Goal: Task Accomplishment & Management: Manage account settings

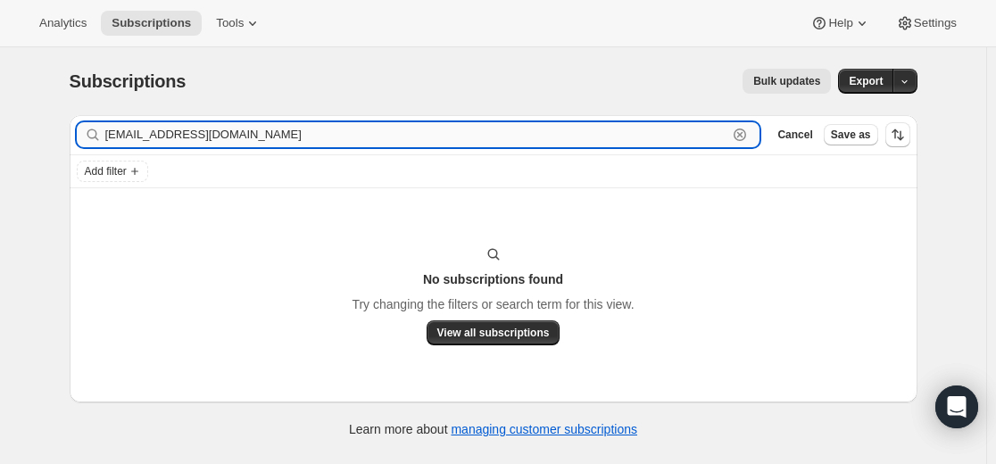
click at [538, 142] on input "[EMAIL_ADDRESS][DOMAIN_NAME]" at bounding box center [416, 134] width 623 height 25
paste input "trishg0120"
type input "[EMAIL_ADDRESS][DOMAIN_NAME]"
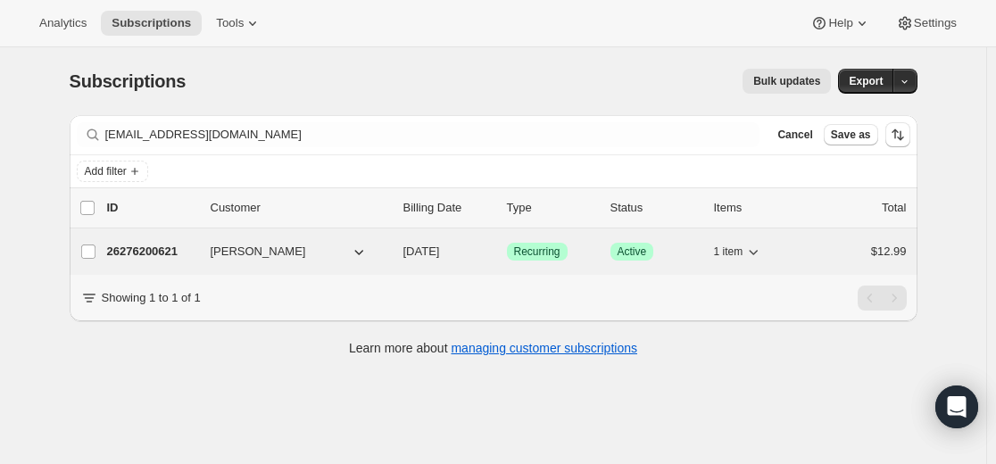
click at [170, 256] on p "26276200621" at bounding box center [151, 252] width 89 height 18
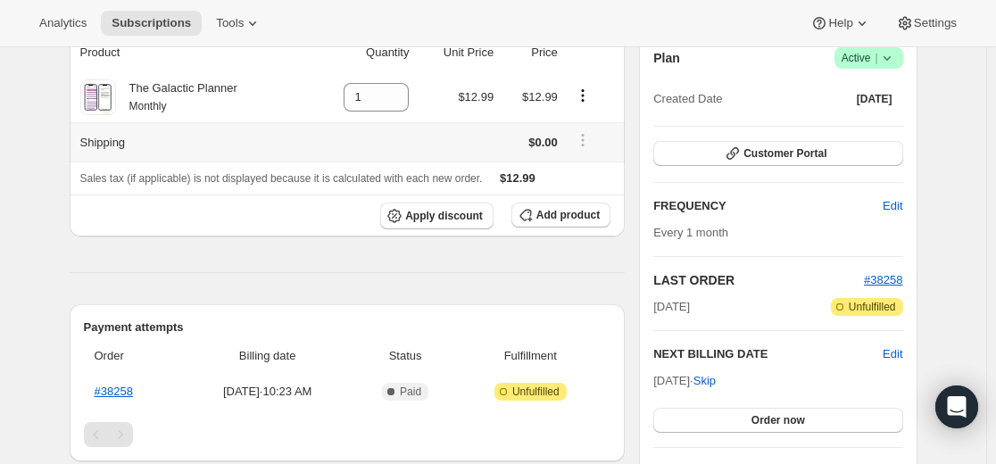
scroll to position [4, 0]
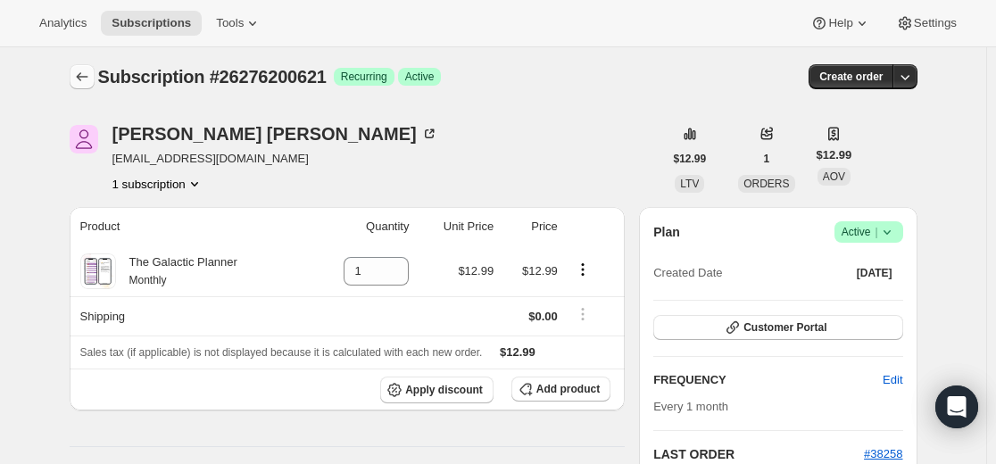
click at [91, 80] on icon "Subscriptions" at bounding box center [82, 77] width 18 height 18
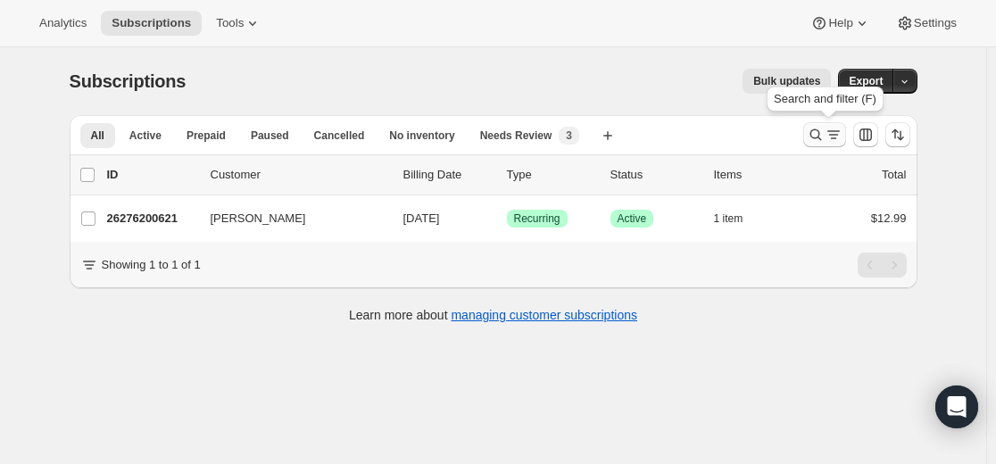
click at [810, 131] on button "Search and filter results" at bounding box center [824, 134] width 43 height 25
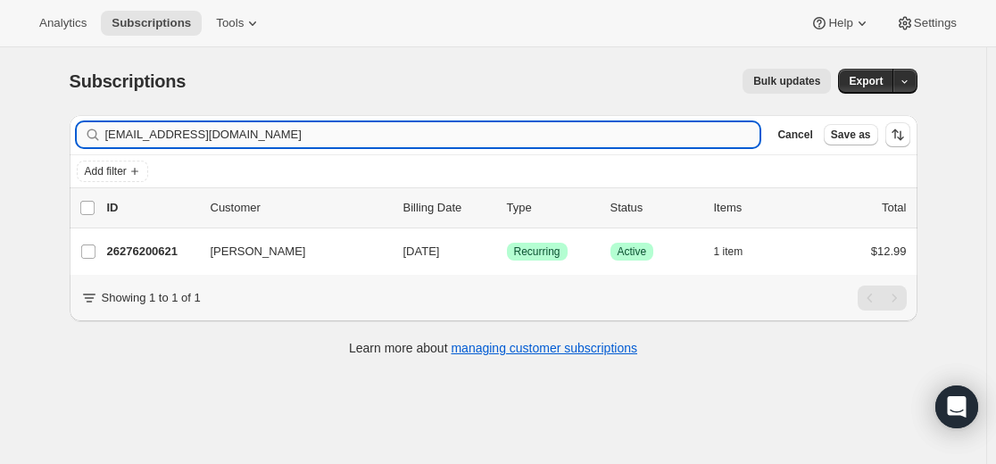
click at [619, 138] on input "[EMAIL_ADDRESS][DOMAIN_NAME]" at bounding box center [432, 134] width 655 height 25
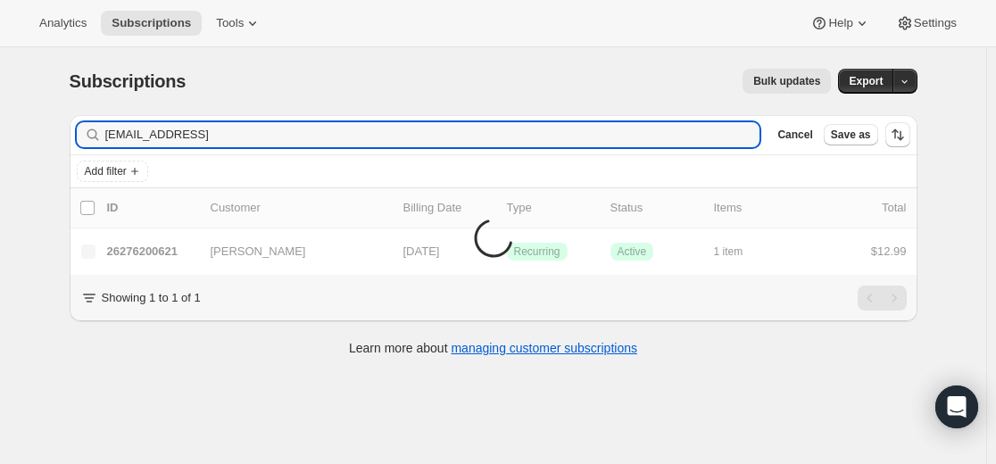
type input "[EMAIL_ADDRESS][DOMAIN_NAME]"
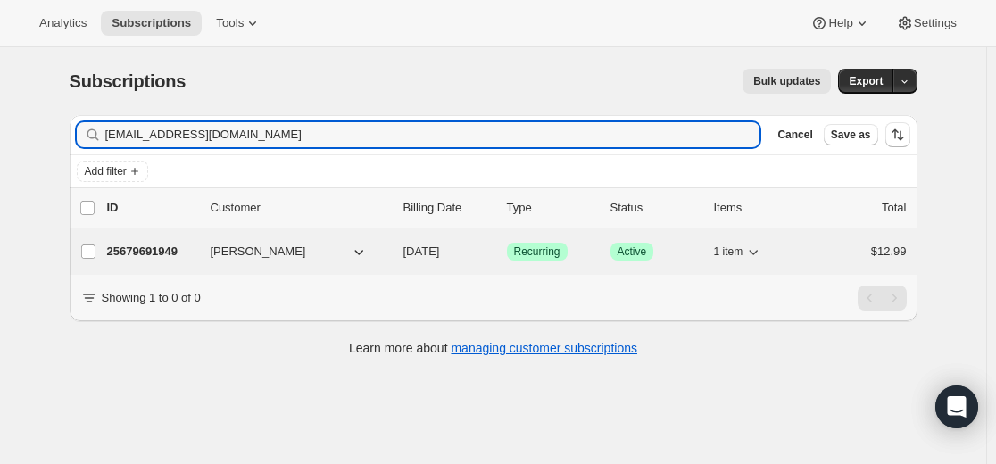
click at [169, 256] on p "25679691949" at bounding box center [151, 252] width 89 height 18
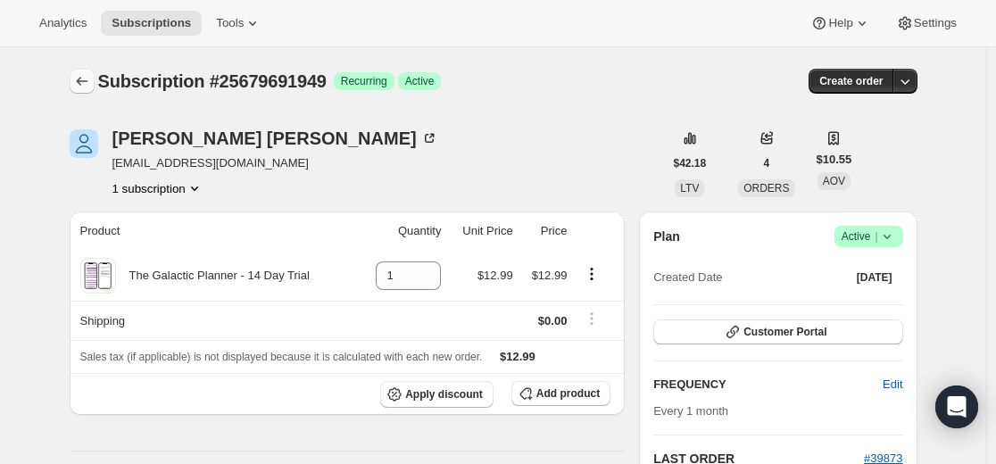
click at [81, 74] on icon "Subscriptions" at bounding box center [82, 81] width 18 height 18
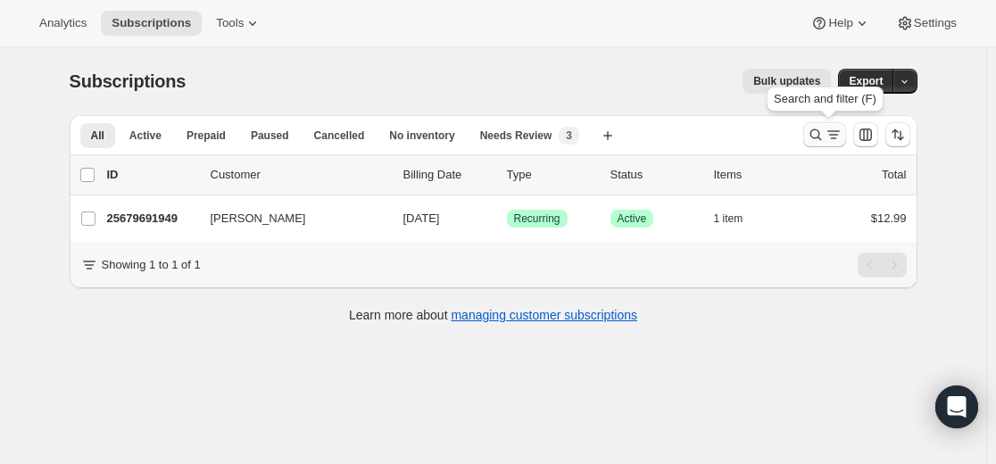
click at [823, 132] on icon "Search and filter results" at bounding box center [816, 135] width 18 height 18
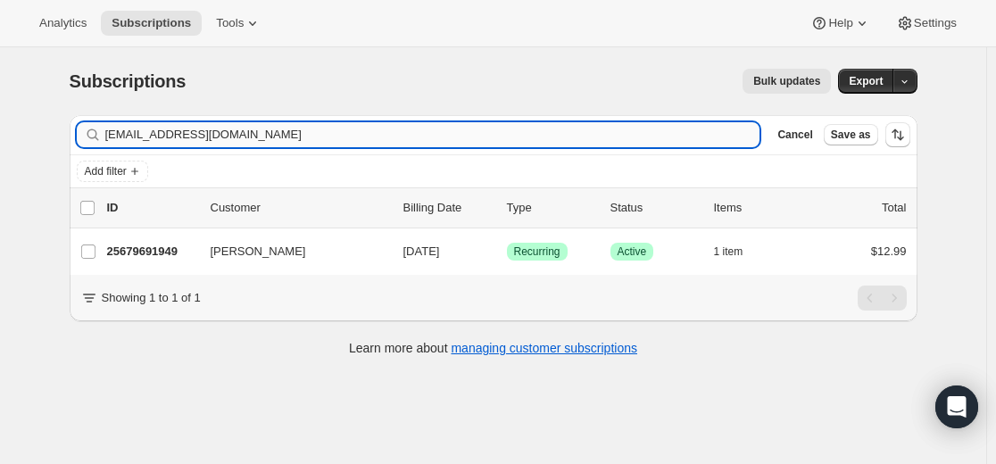
click at [591, 135] on input "[EMAIL_ADDRESS][DOMAIN_NAME]" at bounding box center [432, 134] width 655 height 25
click at [590, 135] on input "[EMAIL_ADDRESS][DOMAIN_NAME]" at bounding box center [432, 134] width 655 height 25
type input "[EMAIL_ADDRESS][DOMAIN_NAME]"
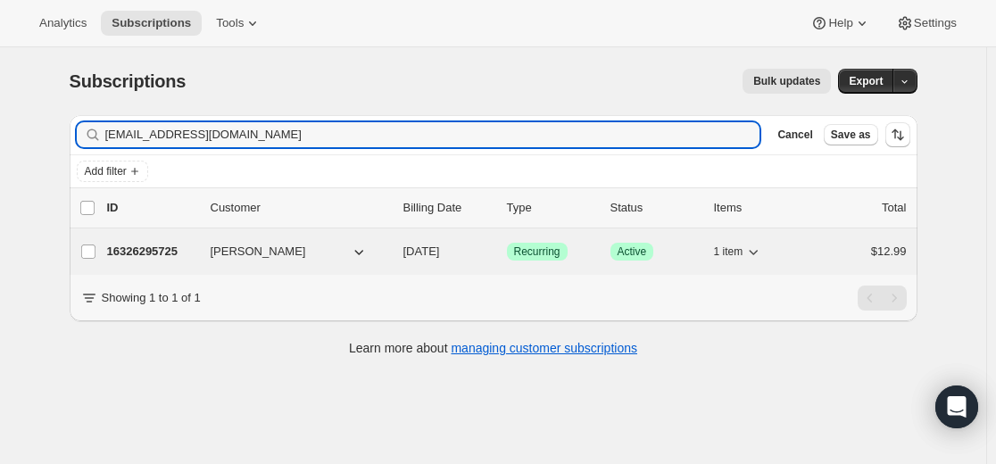
click at [136, 250] on p "16326295725" at bounding box center [151, 252] width 89 height 18
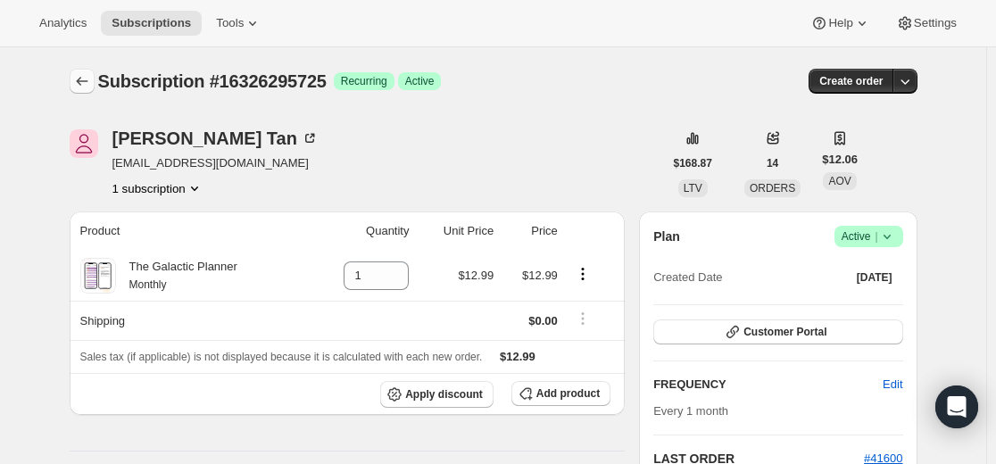
click at [88, 88] on icon "Subscriptions" at bounding box center [82, 81] width 18 height 18
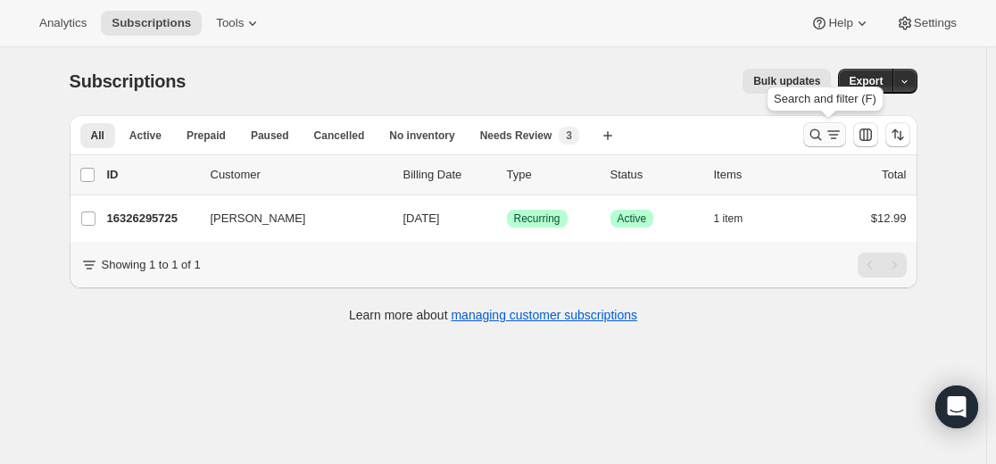
click at [817, 139] on icon "Search and filter results" at bounding box center [816, 135] width 18 height 18
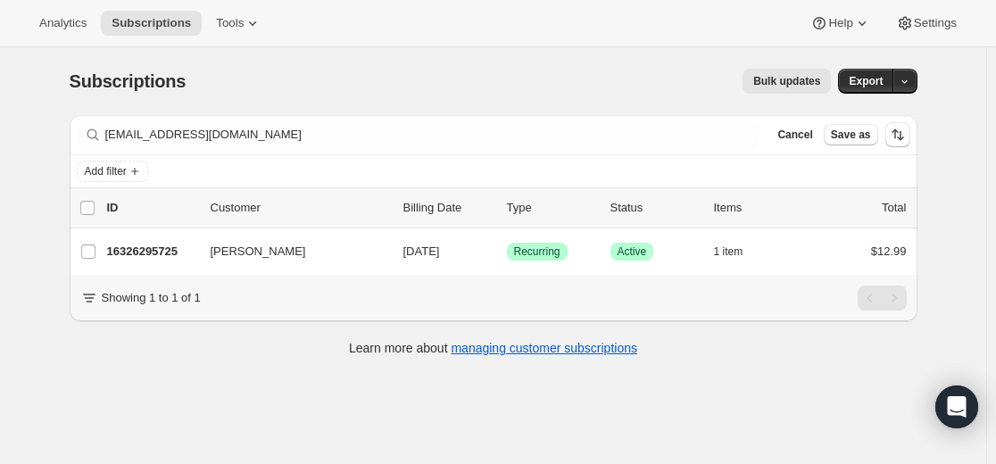
click at [444, 121] on div "Filter subscribers [EMAIL_ADDRESS][DOMAIN_NAME] Clear Cancel Save as" at bounding box center [494, 134] width 848 height 39
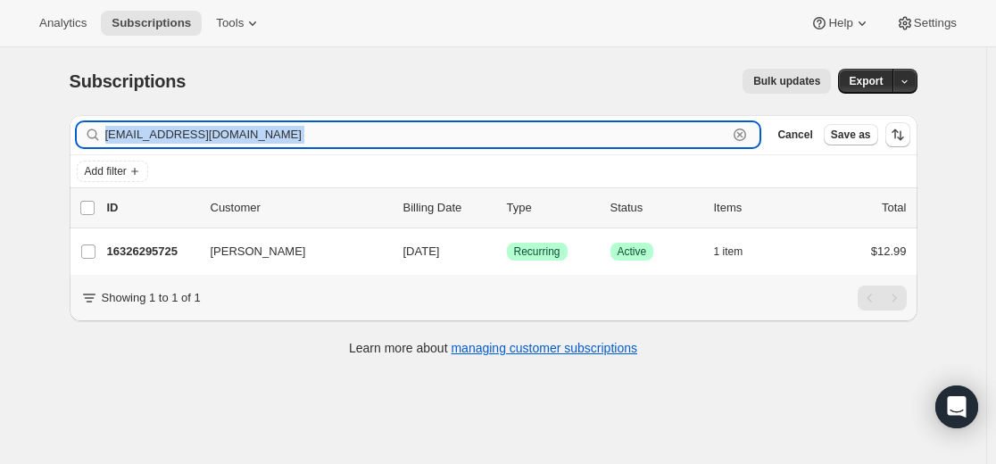
click at [452, 130] on input "[EMAIL_ADDRESS][DOMAIN_NAME]" at bounding box center [416, 134] width 623 height 25
click at [452, 132] on input "[EMAIL_ADDRESS][DOMAIN_NAME]" at bounding box center [416, 134] width 623 height 25
paste input "Timjohnson90"
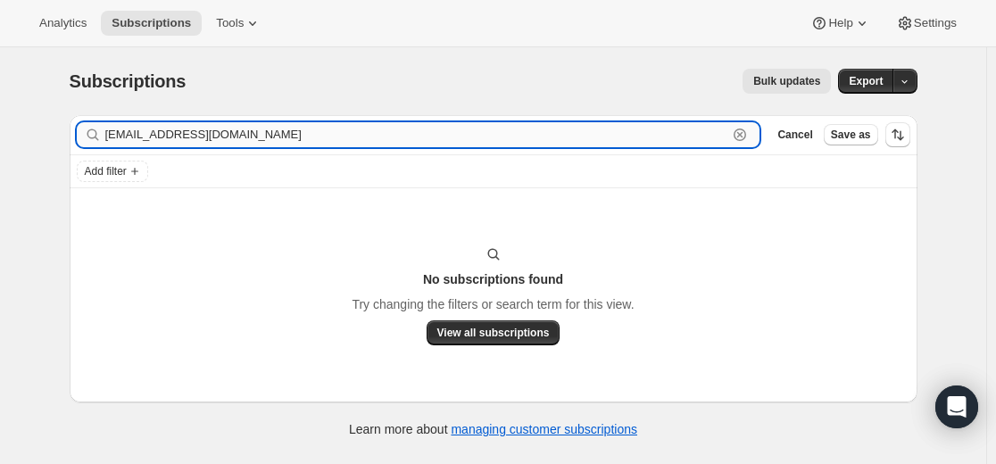
click at [321, 139] on input "[EMAIL_ADDRESS][DOMAIN_NAME]" at bounding box center [416, 134] width 623 height 25
paste input "25511461037"
type input "25511461037"
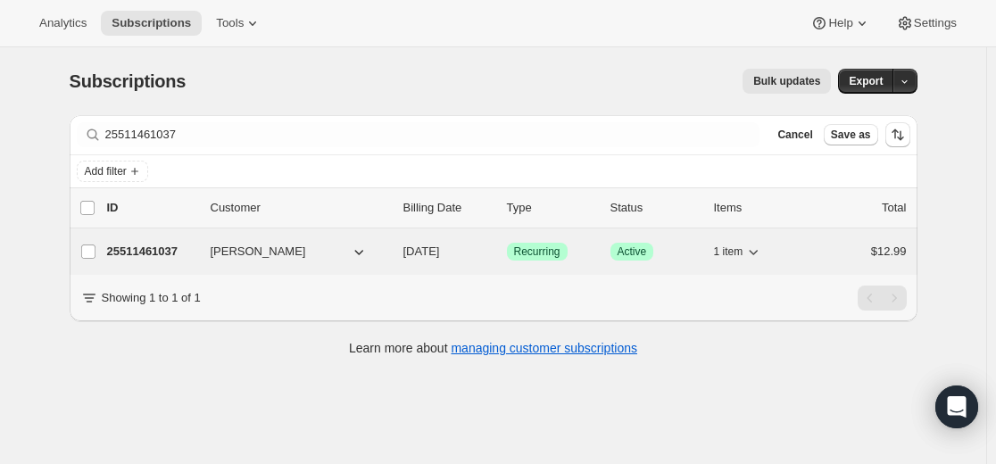
click at [163, 252] on p "25511461037" at bounding box center [151, 252] width 89 height 18
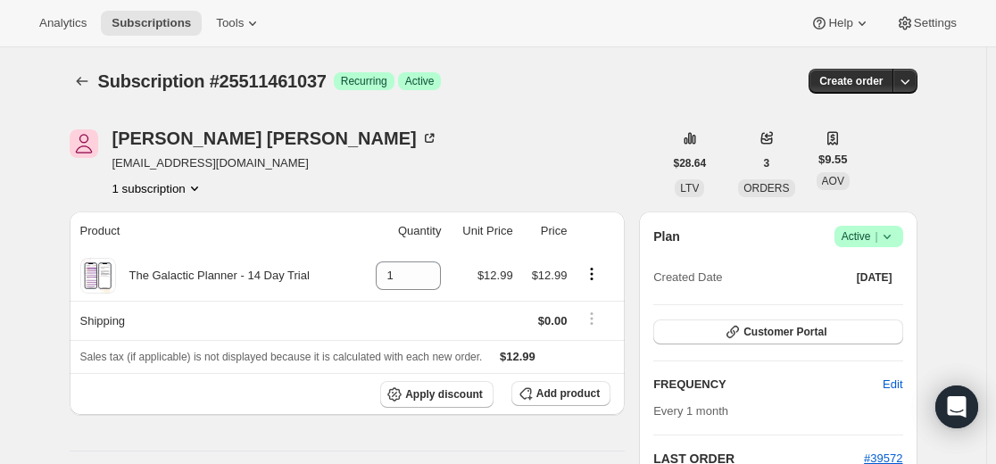
click at [889, 236] on icon at bounding box center [886, 237] width 7 height 4
click at [896, 236] on icon at bounding box center [887, 237] width 18 height 18
click at [876, 308] on span "Cancel subscription" at bounding box center [866, 301] width 101 height 13
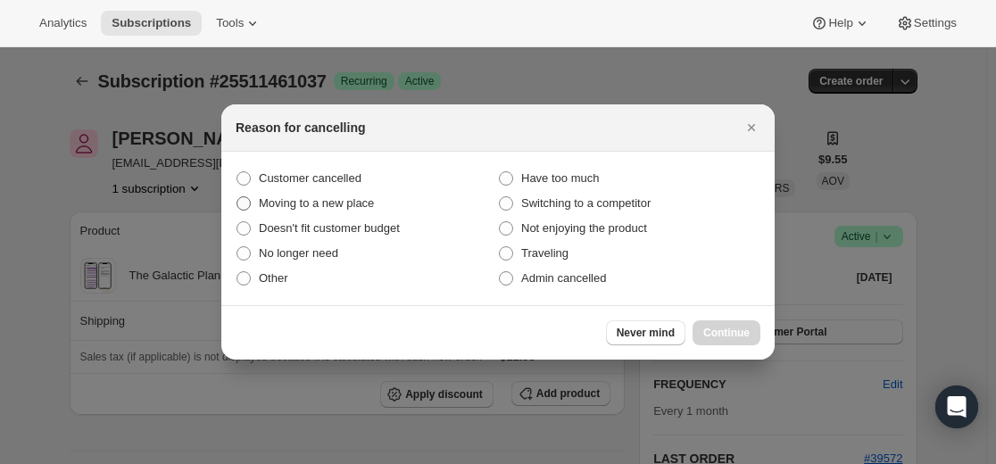
click at [353, 179] on span "Customer cancelled" at bounding box center [310, 177] width 103 height 13
click at [237, 172] on input "Customer cancelled" at bounding box center [237, 171] width 1 height 1
radio input "true"
click at [726, 341] on button "Continue" at bounding box center [727, 332] width 68 height 25
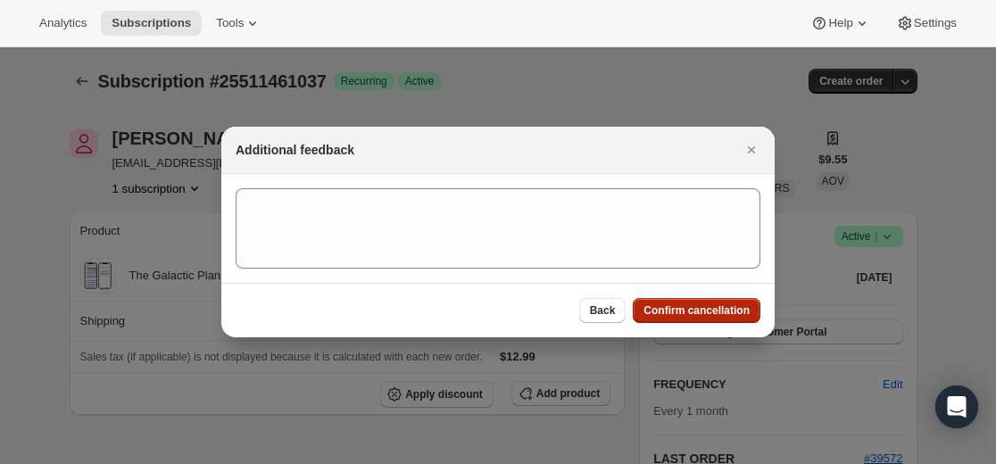
click at [710, 317] on span "Confirm cancellation" at bounding box center [697, 310] width 106 height 14
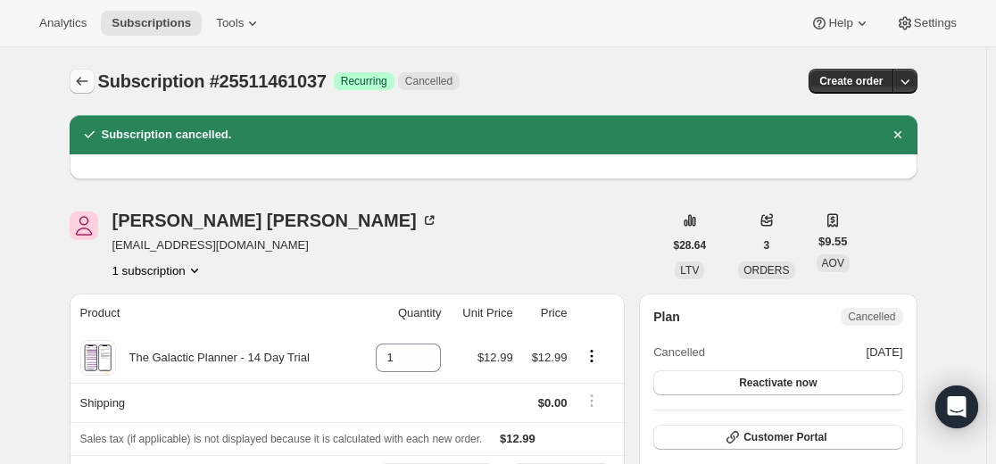
click at [84, 73] on icon "Subscriptions" at bounding box center [82, 81] width 18 height 18
